Goal: Task Accomplishment & Management: Use online tool/utility

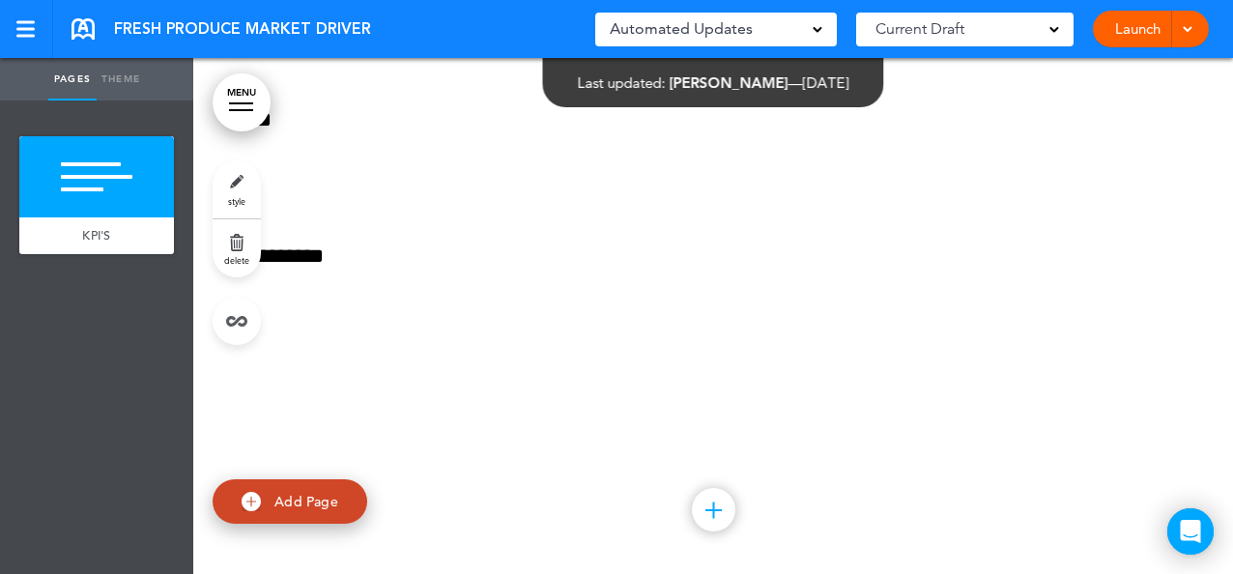
scroll to position [180, 0]
click at [1195, 322] on div at bounding box center [713, 226] width 1040 height 696
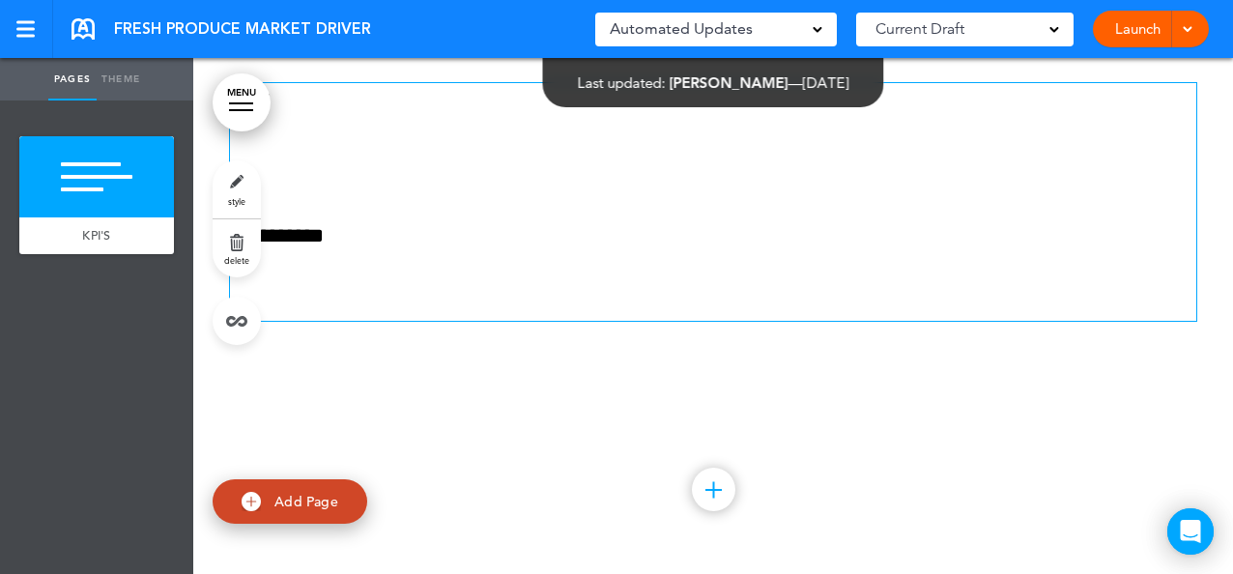
click at [309, 227] on p "**********" at bounding box center [713, 236] width 967 height 34
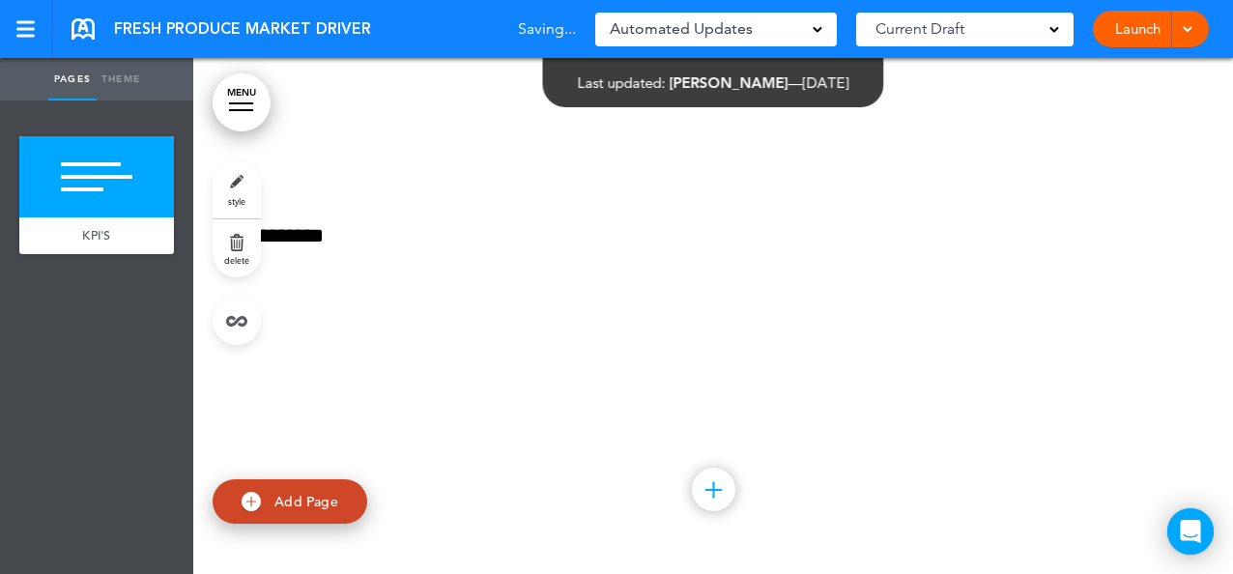
click at [437, 357] on div "Add collapsible section ? In order to add a collapsible section, only solid bac…" at bounding box center [713, 362] width 967 height 15
click at [89, 232] on span "KPI'S" at bounding box center [96, 235] width 29 height 16
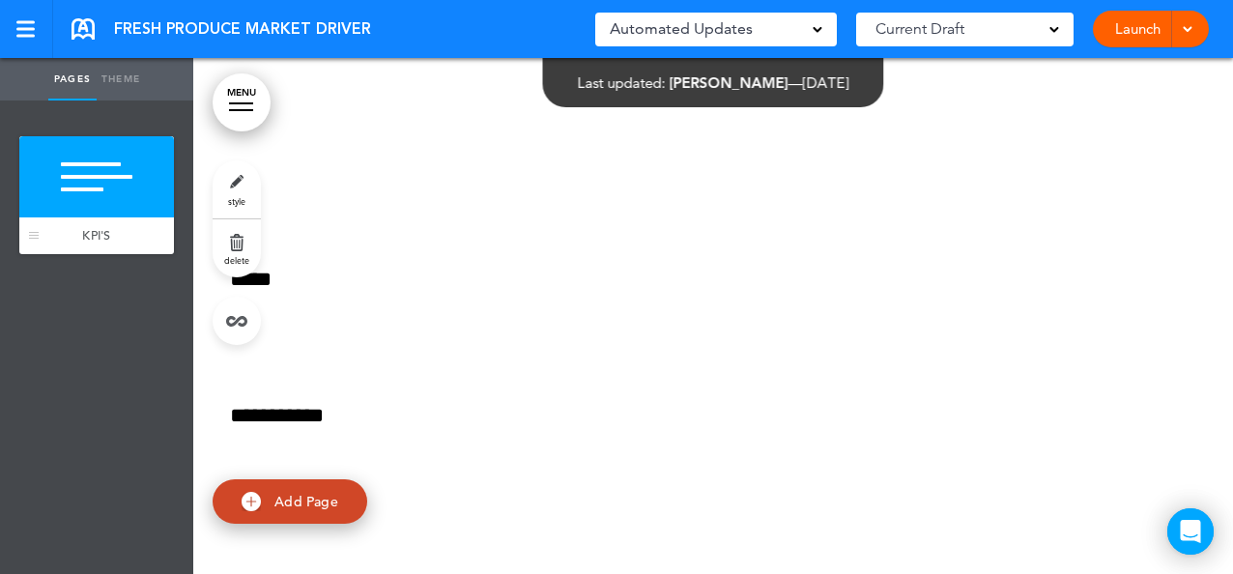
click at [120, 162] on div at bounding box center [96, 176] width 155 height 81
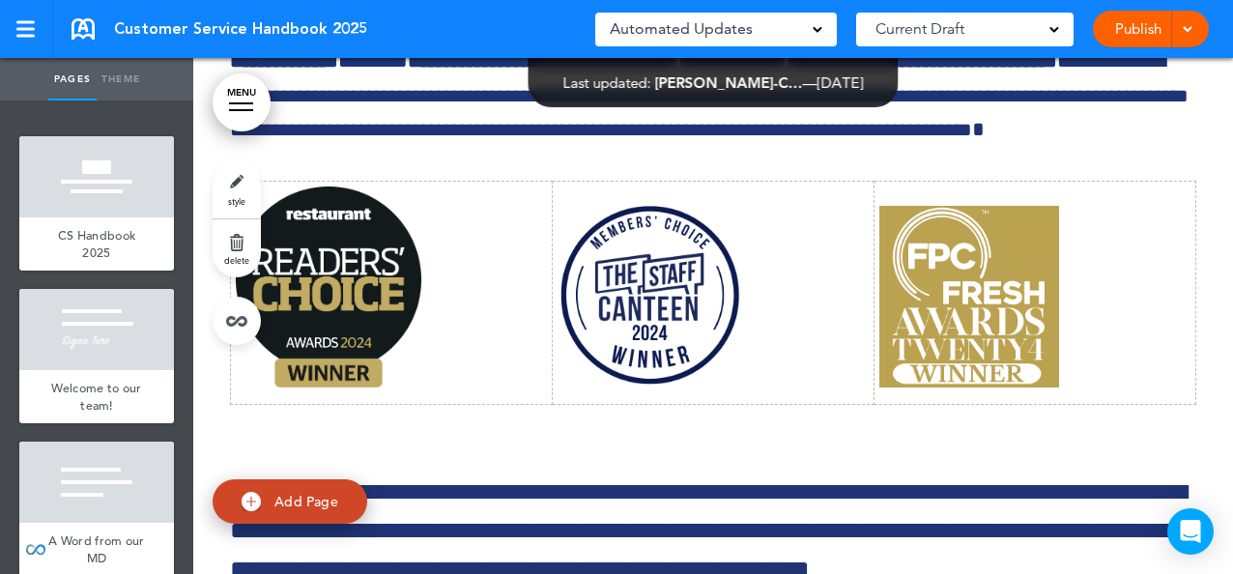
scroll to position [14551, 0]
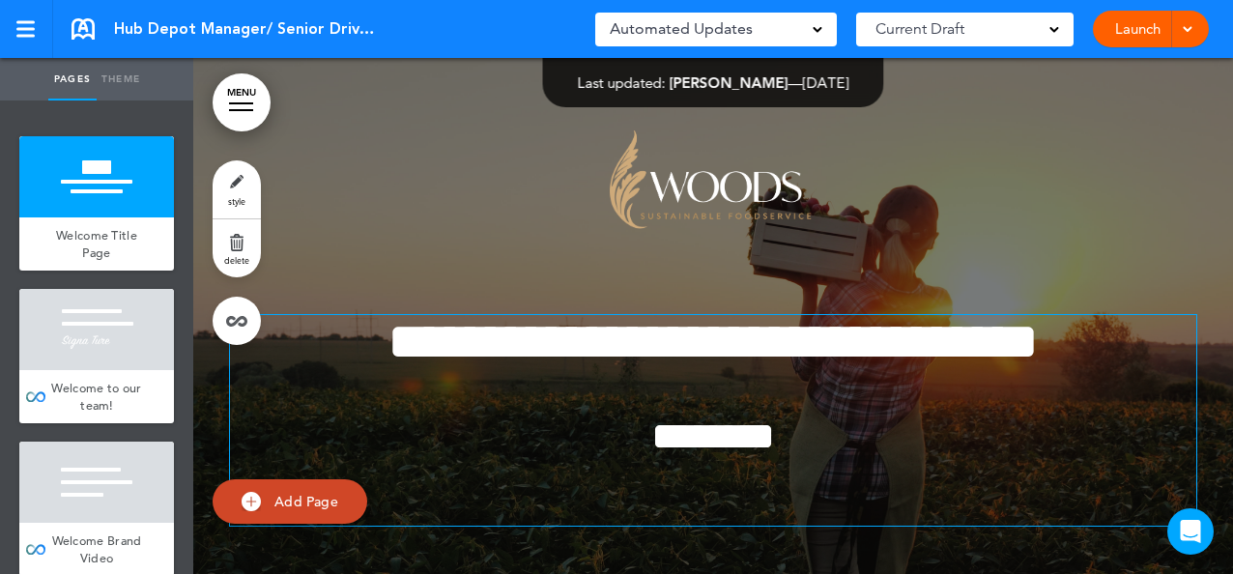
scroll to position [12006, 0]
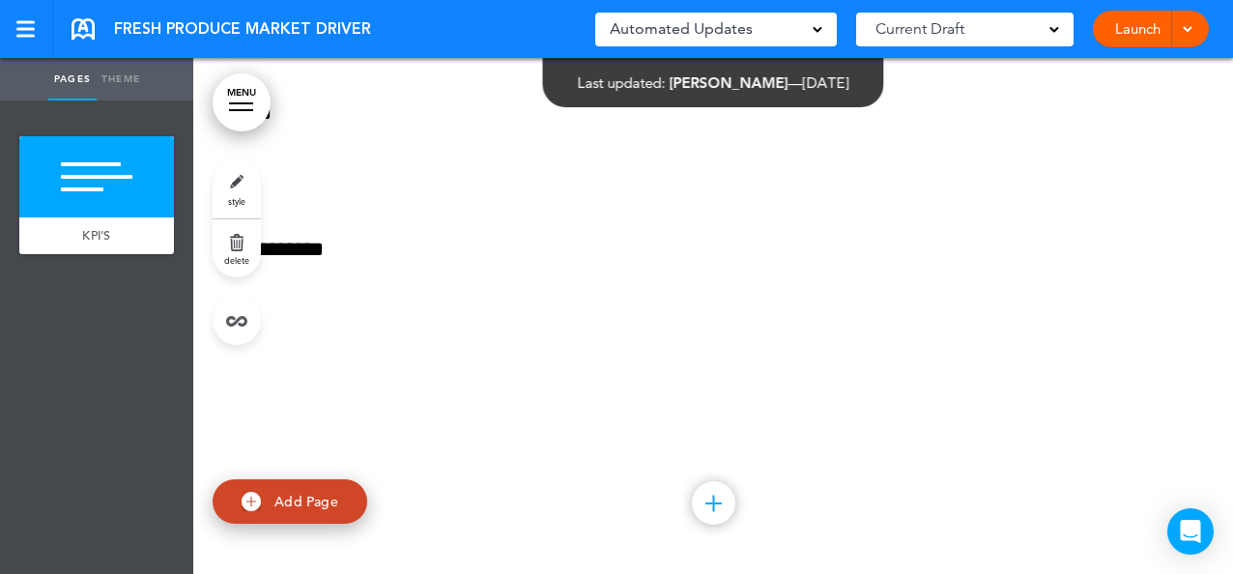
scroll to position [180, 0]
click at [1212, 305] on div at bounding box center [713, 226] width 1040 height 696
